Goal: Check status: Check status

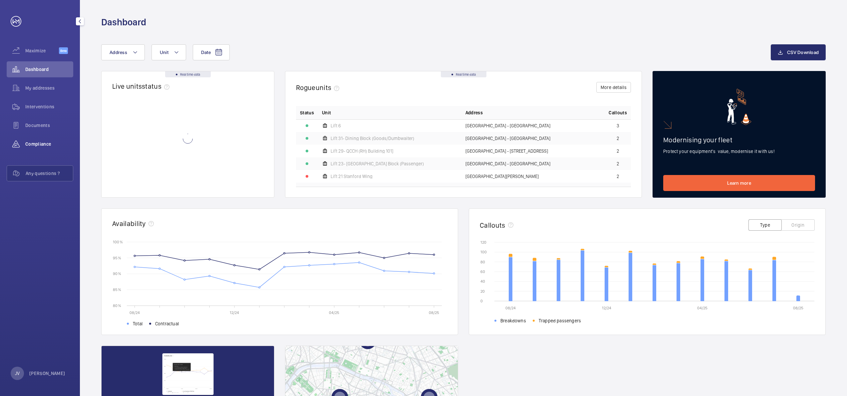
click at [40, 139] on div "Compliance" at bounding box center [40, 144] width 67 height 16
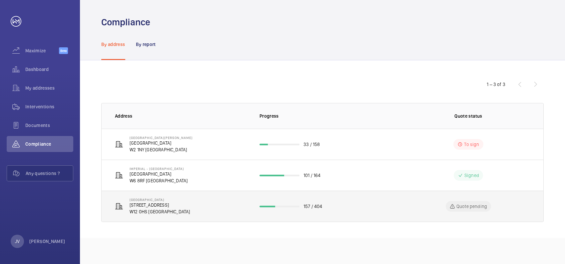
drag, startPoint x: 834, startPoint y: 1, endPoint x: 143, endPoint y: 209, distance: 722.5
click at [143, 209] on p "W12 0HS [GEOGRAPHIC_DATA]" at bounding box center [160, 211] width 61 height 7
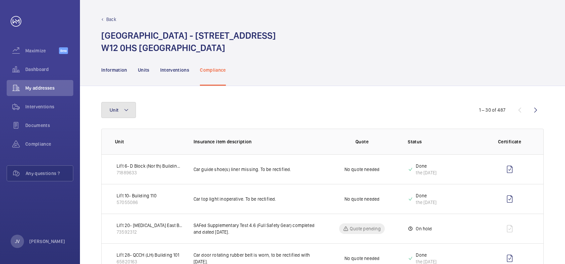
drag, startPoint x: 125, startPoint y: 110, endPoint x: 125, endPoint y: 121, distance: 11.0
click at [125, 110] on mat-icon at bounding box center [126, 110] width 5 height 8
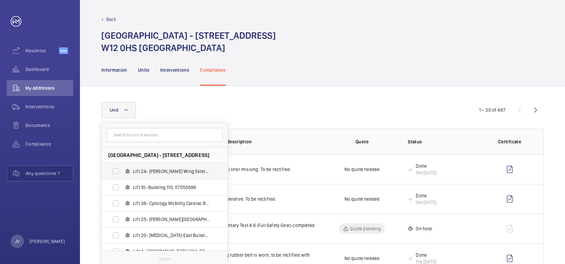
click at [134, 167] on label "Lift 24- [PERSON_NAME] Wing External Glass Building 201, 14564081" at bounding box center [159, 171] width 115 height 16
click at [122, 167] on input "Lift 24- [PERSON_NAME] Wing External Glass Building 201, 14564081" at bounding box center [115, 170] width 13 height 13
checkbox input "true"
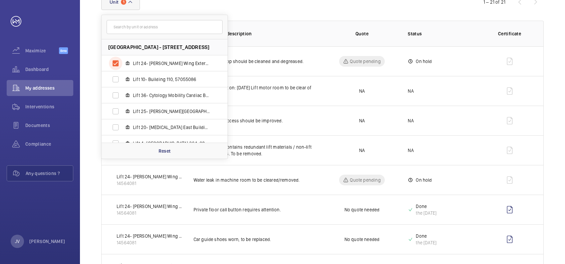
scroll to position [133, 0]
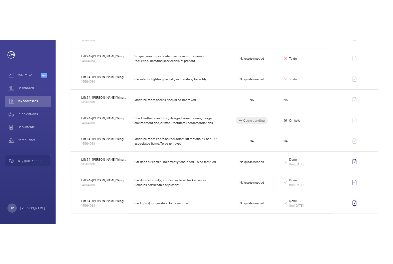
scroll to position [528, 0]
